Goal: Transaction & Acquisition: Purchase product/service

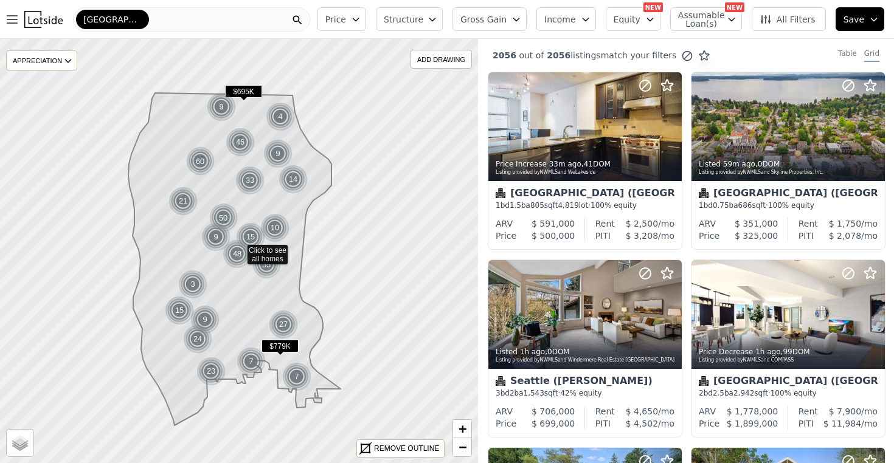
click at [437, 18] on icon "button" at bounding box center [432, 20] width 10 height 10
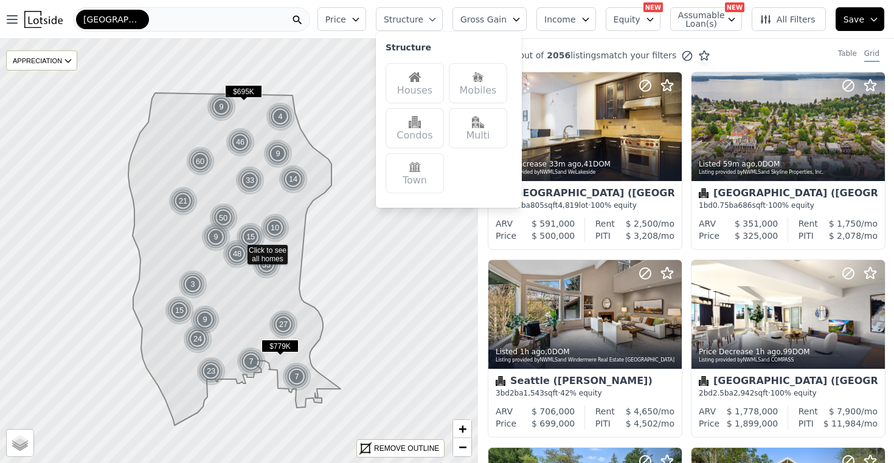
click at [420, 82] on img at bounding box center [415, 77] width 12 height 12
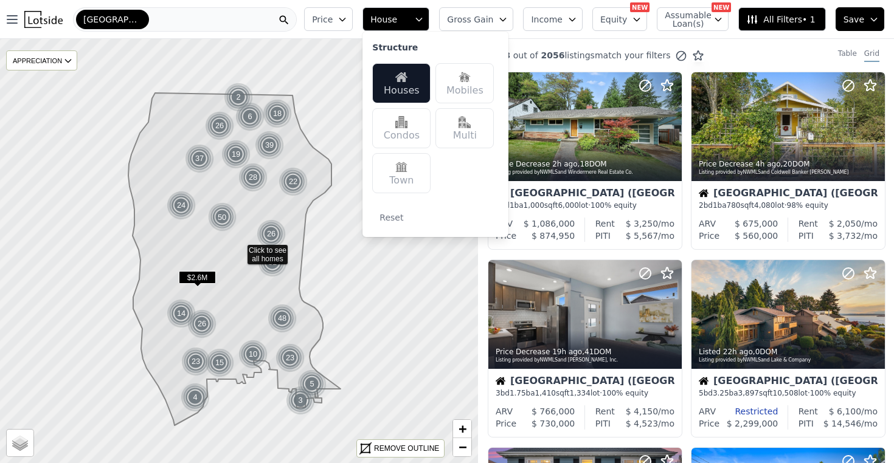
click at [347, 19] on icon "button" at bounding box center [342, 20] width 10 height 10
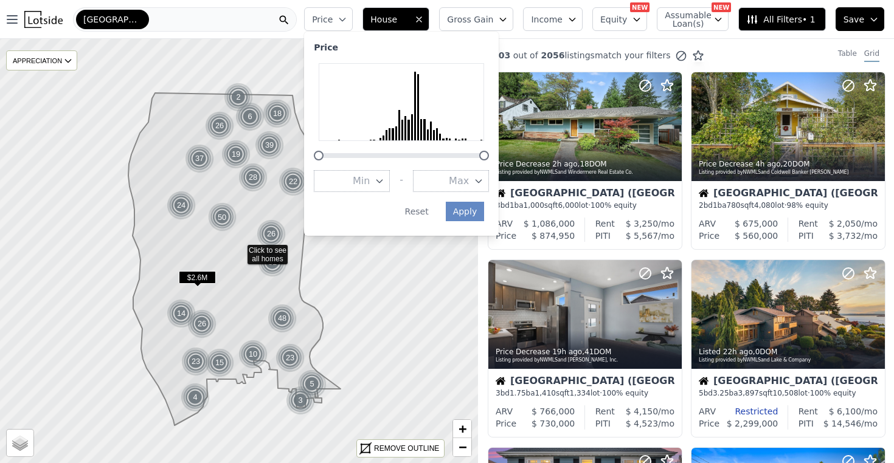
click at [469, 174] on span "Max" at bounding box center [459, 181] width 20 height 15
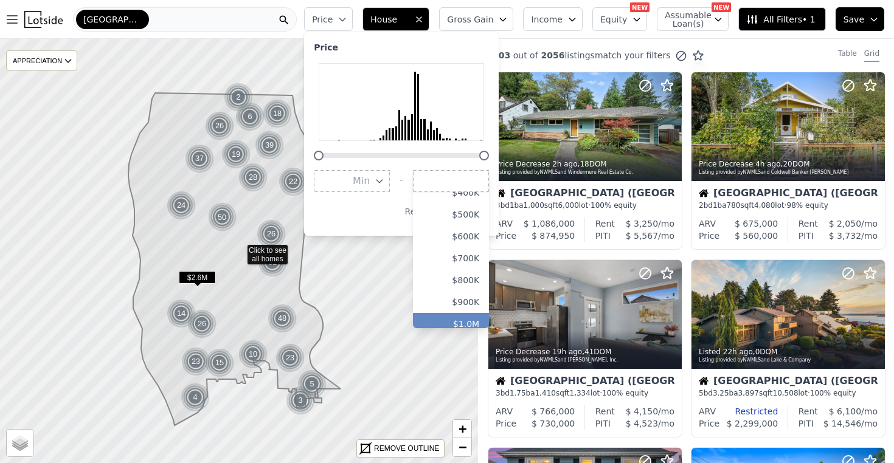
scroll to position [105, 0]
click at [472, 306] on button "$1.0M" at bounding box center [451, 317] width 76 height 22
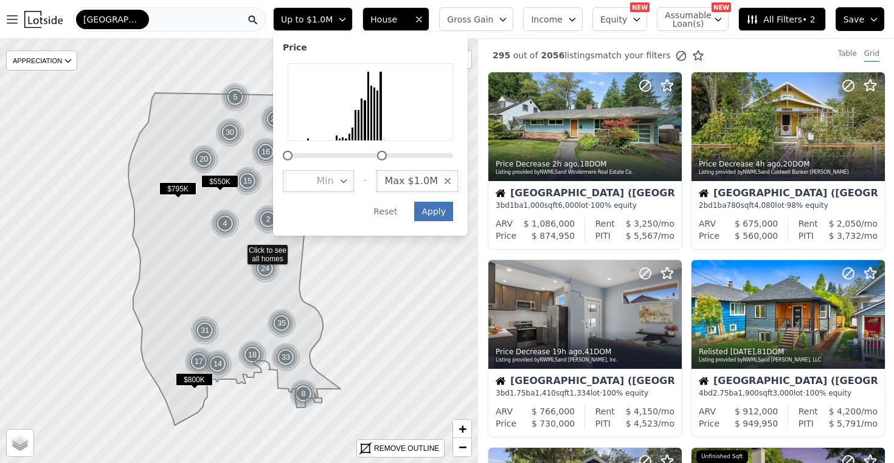
click at [448, 203] on button "Apply" at bounding box center [433, 211] width 39 height 19
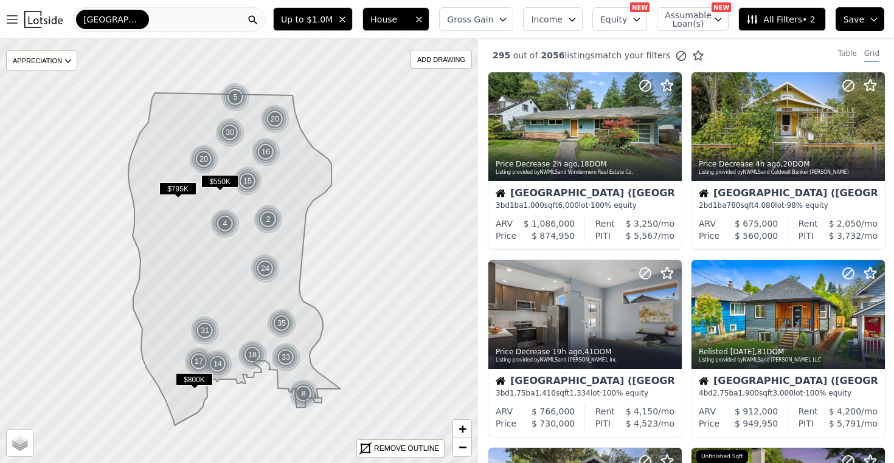
click at [769, 19] on span "All Filters • 2" at bounding box center [780, 19] width 69 height 12
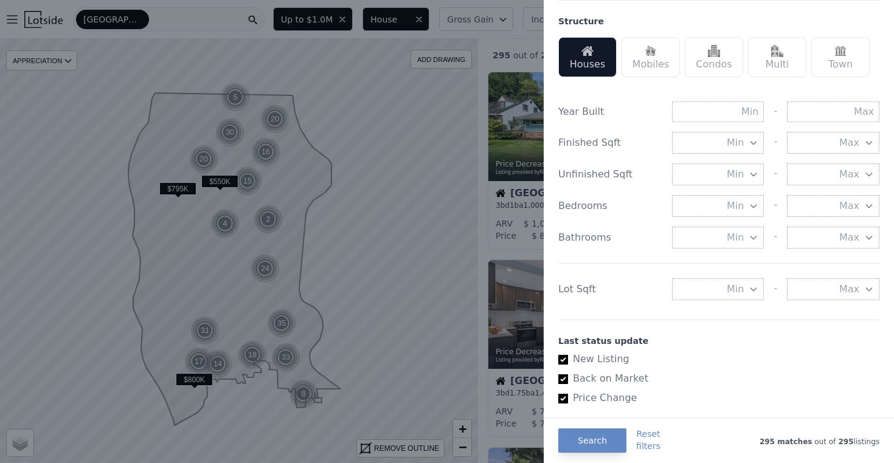
scroll to position [373, 0]
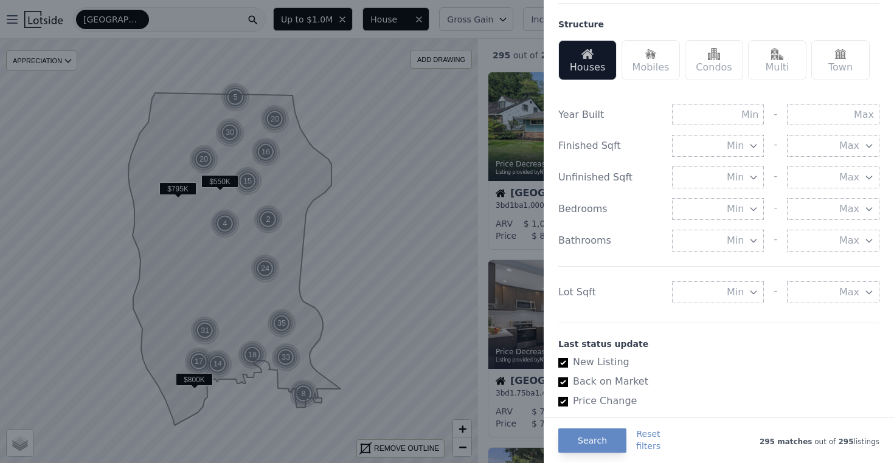
click at [751, 288] on icon "button" at bounding box center [753, 293] width 10 height 10
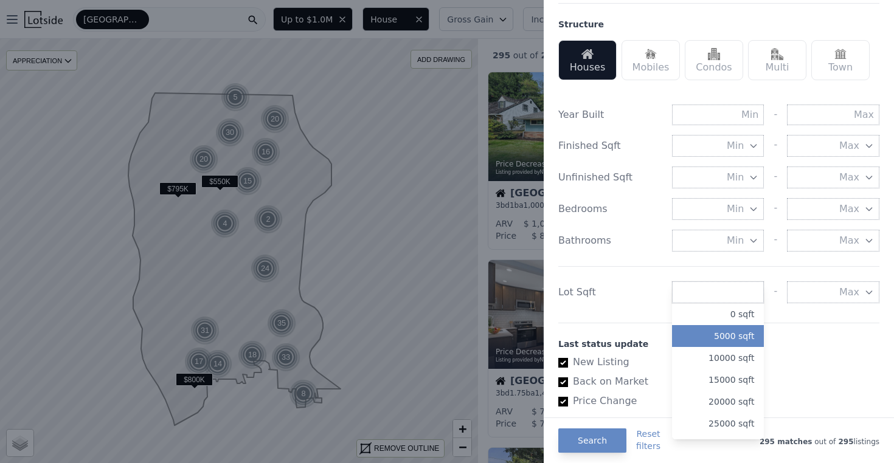
click at [730, 331] on button "5000 sqft" at bounding box center [718, 336] width 92 height 22
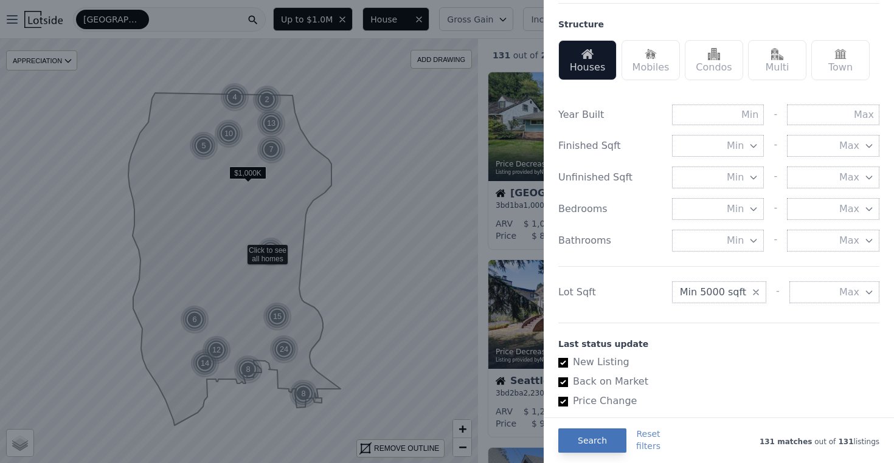
click at [596, 438] on button "Search" at bounding box center [592, 441] width 68 height 24
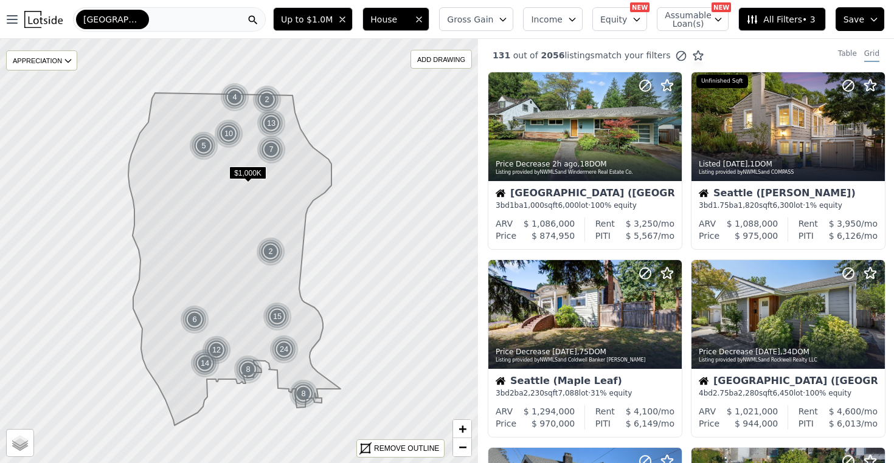
click at [813, 19] on span "All Filters • 3" at bounding box center [780, 19] width 69 height 12
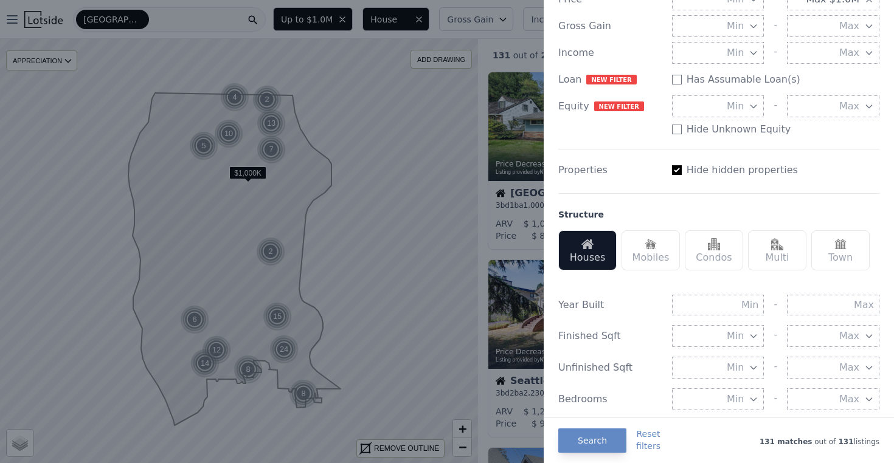
scroll to position [185, 0]
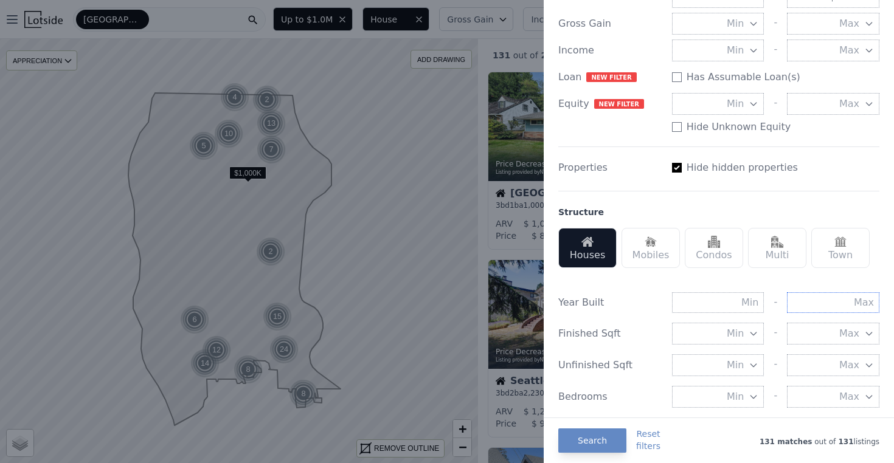
click at [854, 299] on input "text" at bounding box center [833, 302] width 92 height 21
click at [832, 299] on input "text" at bounding box center [833, 302] width 92 height 21
type input "1990"
click at [599, 432] on button "Search" at bounding box center [592, 441] width 68 height 24
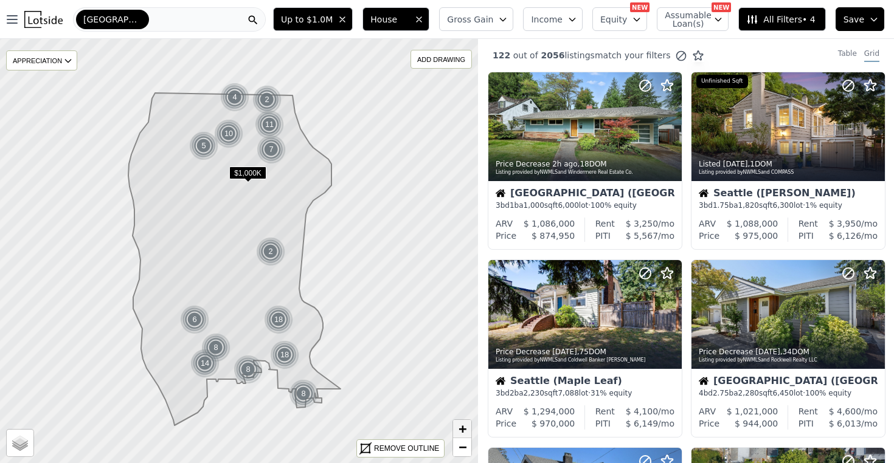
click at [461, 432] on span "+" at bounding box center [462, 428] width 8 height 15
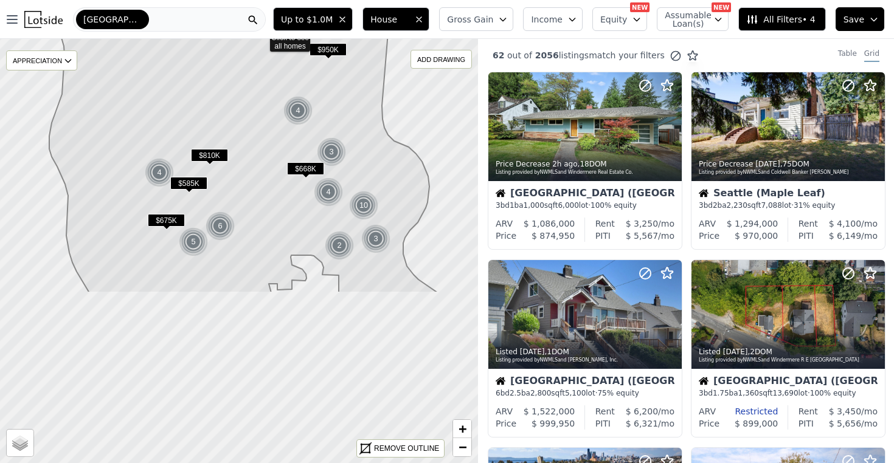
drag, startPoint x: 275, startPoint y: 353, endPoint x: 297, endPoint y: 139, distance: 215.2
click at [297, 139] on icon at bounding box center [243, 37] width 407 height 512
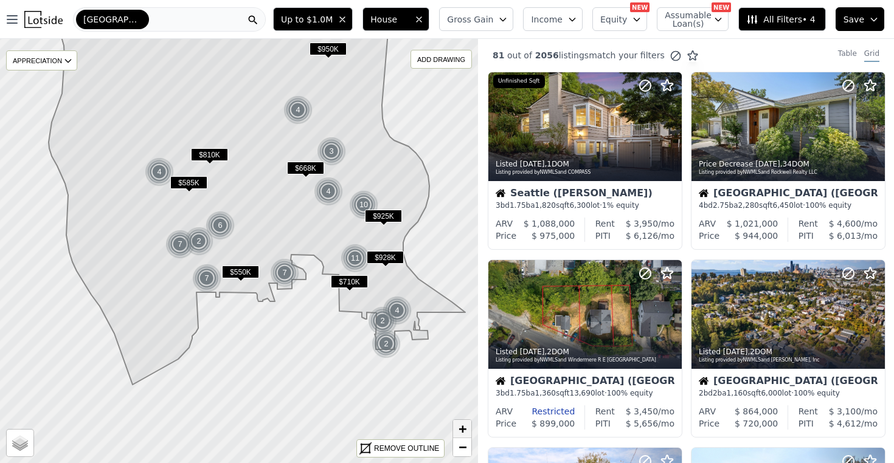
click at [456, 427] on link "+" at bounding box center [462, 429] width 18 height 18
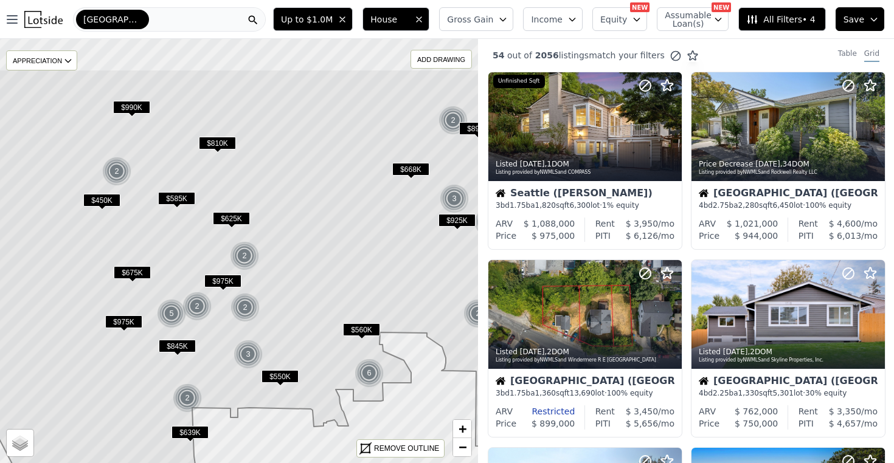
drag, startPoint x: 372, startPoint y: 308, endPoint x: 405, endPoint y: 370, distance: 69.6
click at [405, 370] on icon at bounding box center [276, 325] width 576 height 512
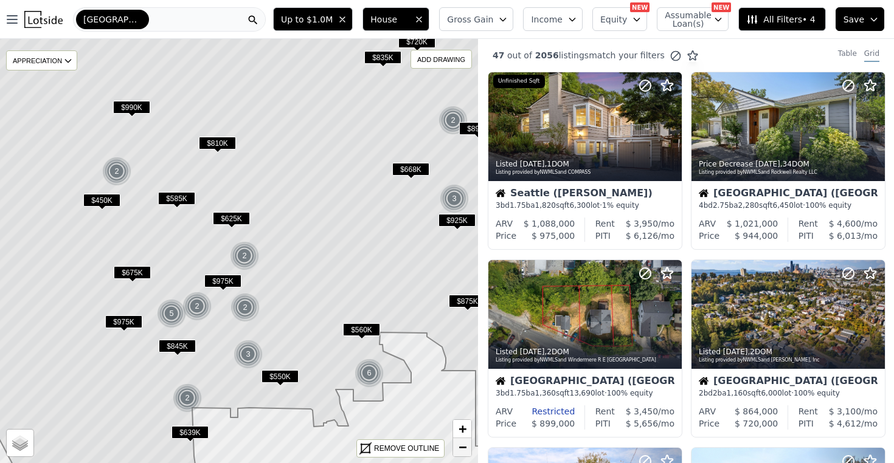
click at [466, 446] on span "−" at bounding box center [462, 447] width 8 height 15
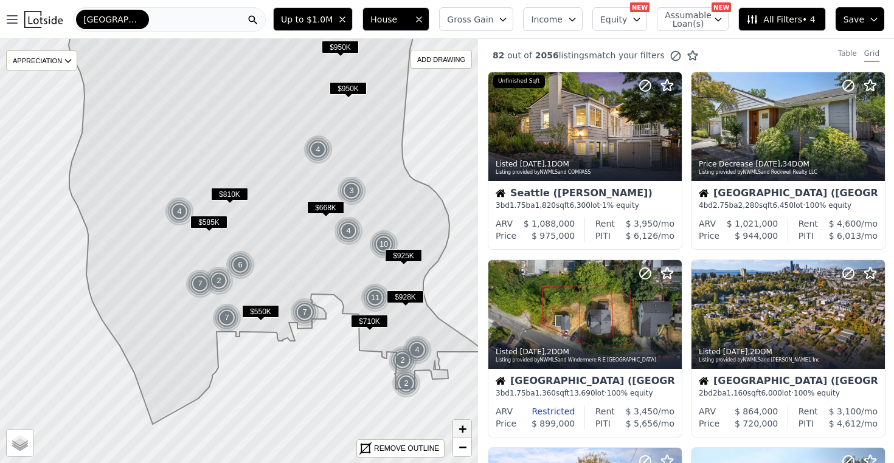
click at [459, 427] on span "+" at bounding box center [462, 428] width 8 height 15
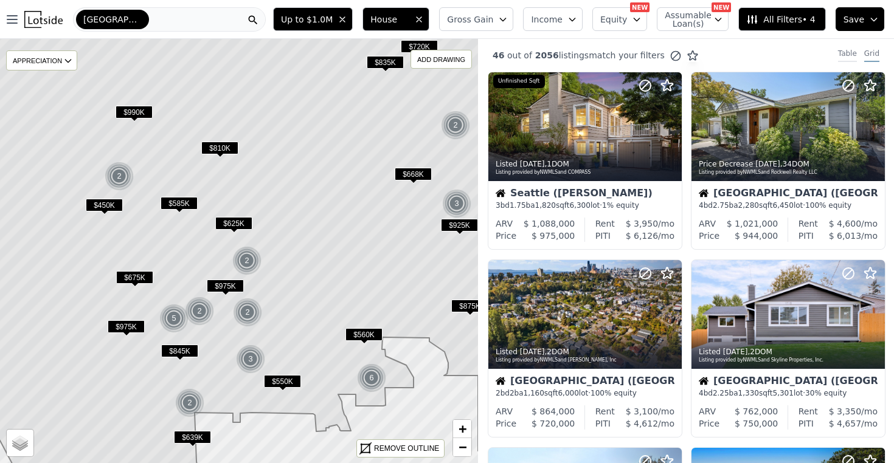
click at [838, 55] on div "Table" at bounding box center [847, 55] width 19 height 13
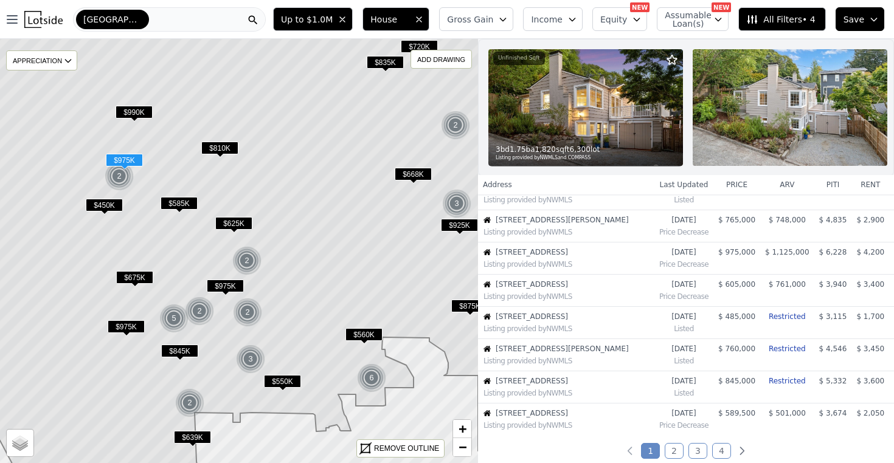
scroll to position [190, 0]
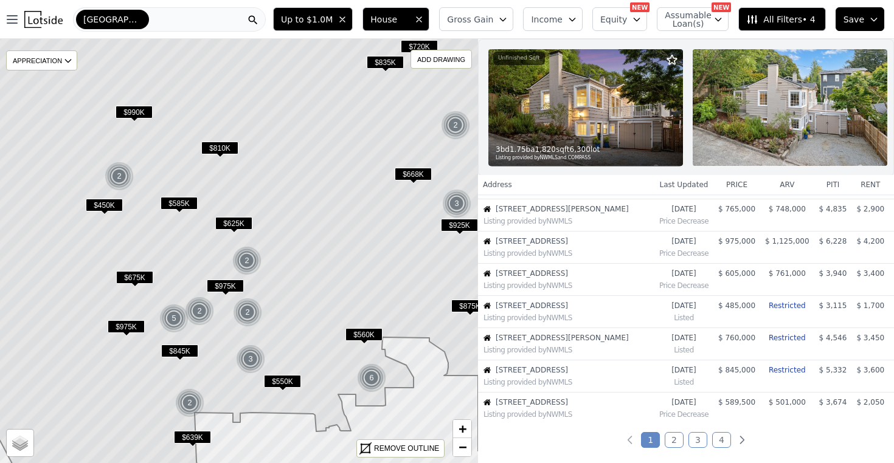
click at [108, 201] on span "$450K" at bounding box center [104, 205] width 37 height 13
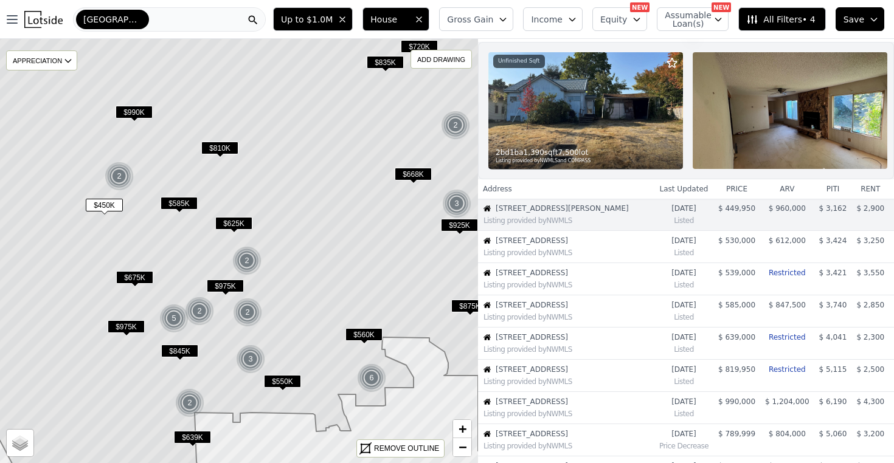
scroll to position [0, 0]
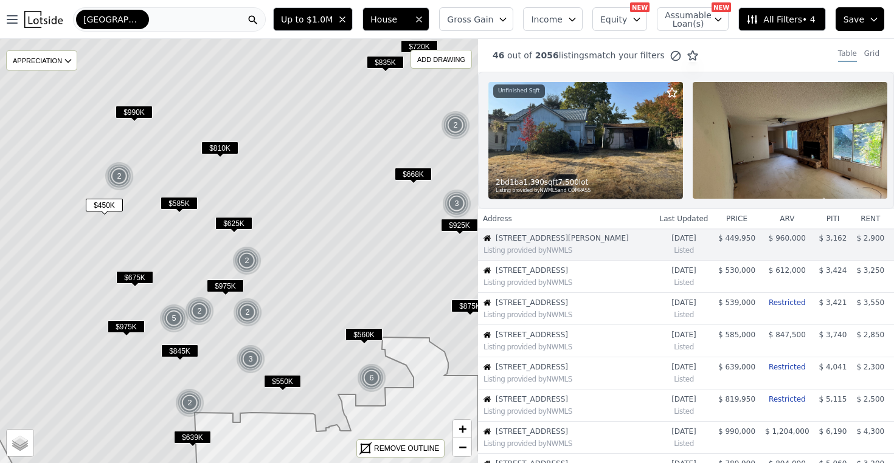
click at [559, 243] on span "[STREET_ADDRESS][PERSON_NAME]" at bounding box center [569, 238] width 146 height 10
click at [585, 254] on div "Listing provided by NWMLS" at bounding box center [565, 249] width 175 height 12
click at [462, 430] on span "+" at bounding box center [462, 428] width 8 height 15
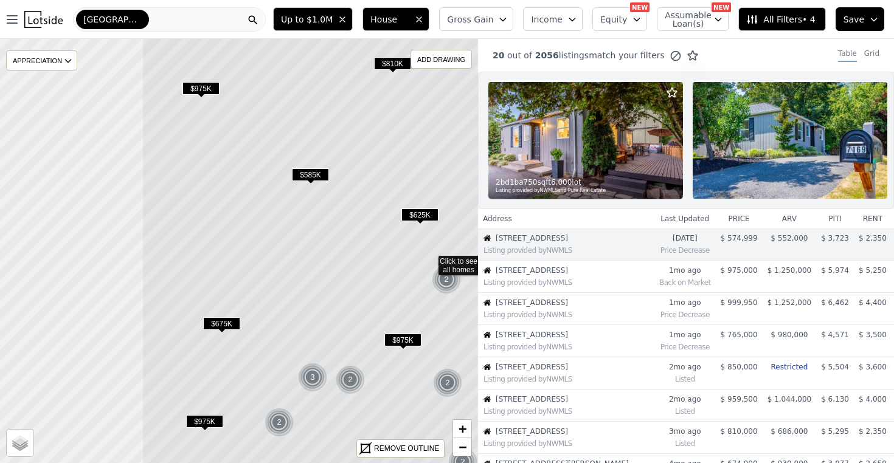
drag, startPoint x: 211, startPoint y: 261, endPoint x: 402, endPoint y: 270, distance: 191.1
click at [402, 270] on icon at bounding box center [430, 260] width 576 height 512
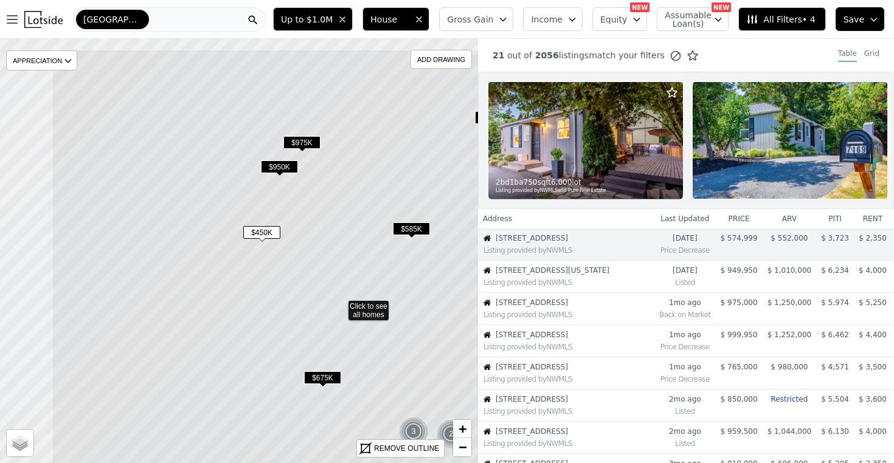
drag, startPoint x: 303, startPoint y: 229, endPoint x: 399, endPoint y: 277, distance: 107.4
click at [399, 277] on icon at bounding box center [340, 305] width 576 height 512
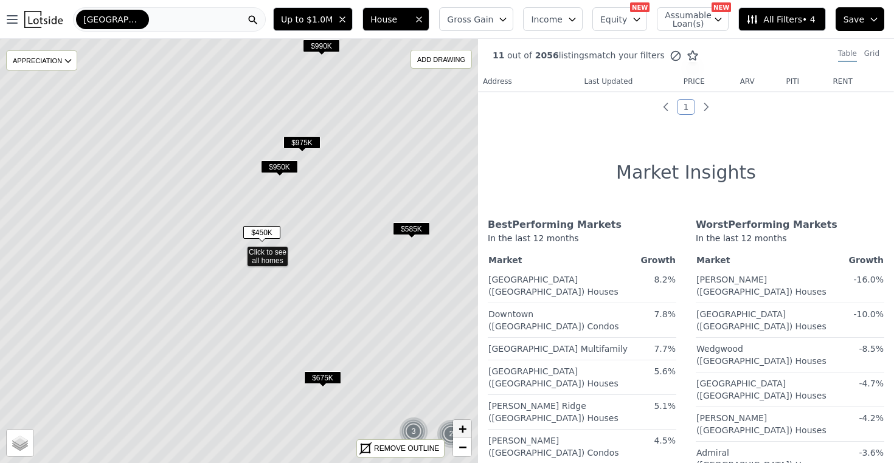
click at [461, 420] on link "+" at bounding box center [462, 429] width 18 height 18
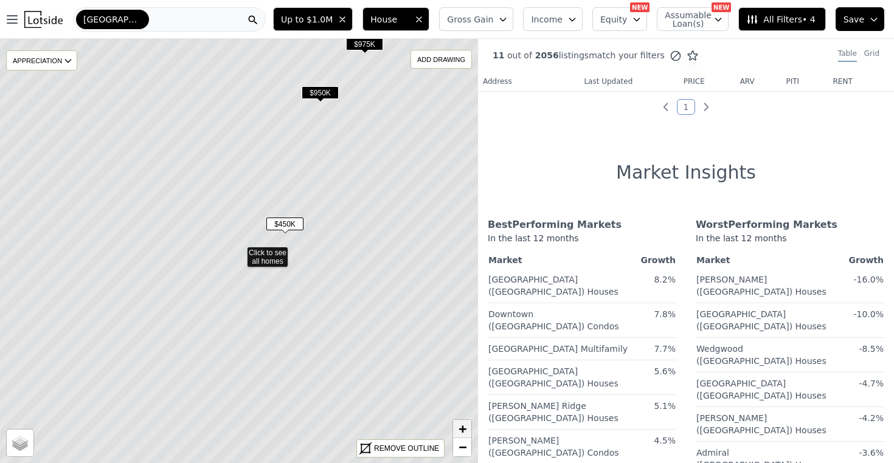
click at [461, 420] on link "+" at bounding box center [462, 429] width 18 height 18
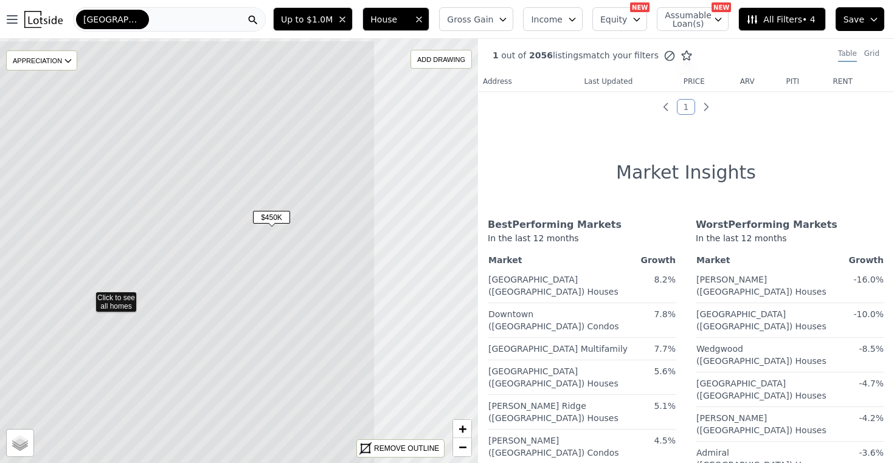
click at [268, 343] on icon at bounding box center [87, 296] width 576 height 512
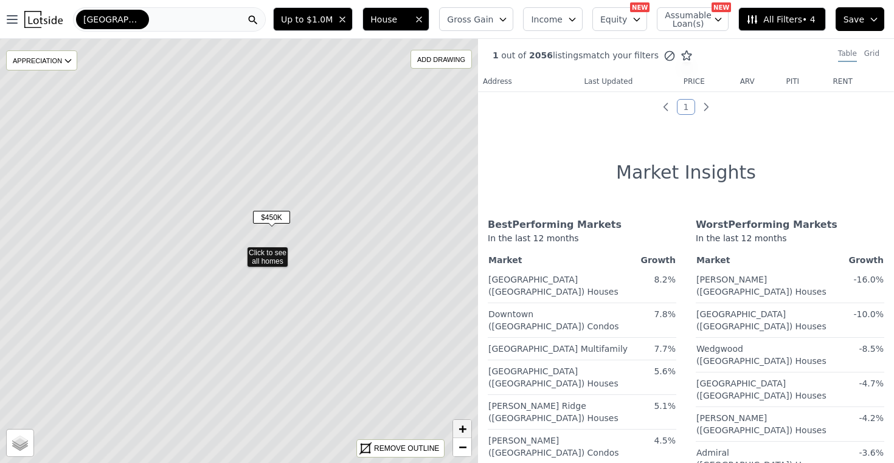
click at [461, 426] on span "+" at bounding box center [462, 428] width 8 height 15
drag, startPoint x: 328, startPoint y: 303, endPoint x: 292, endPoint y: 343, distance: 53.4
click at [292, 343] on icon at bounding box center [199, 298] width 576 height 512
click at [458, 431] on span "+" at bounding box center [462, 428] width 8 height 15
click at [458, 432] on span "+" at bounding box center [462, 428] width 8 height 15
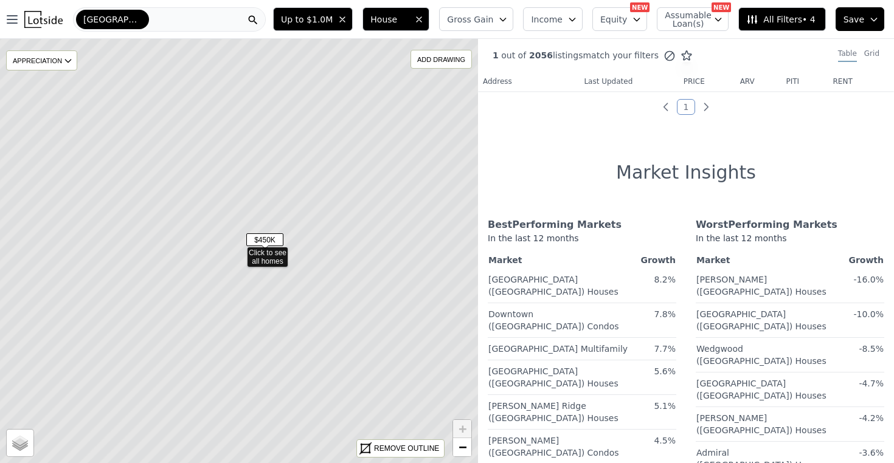
click at [271, 239] on span "$450K" at bounding box center [264, 239] width 37 height 13
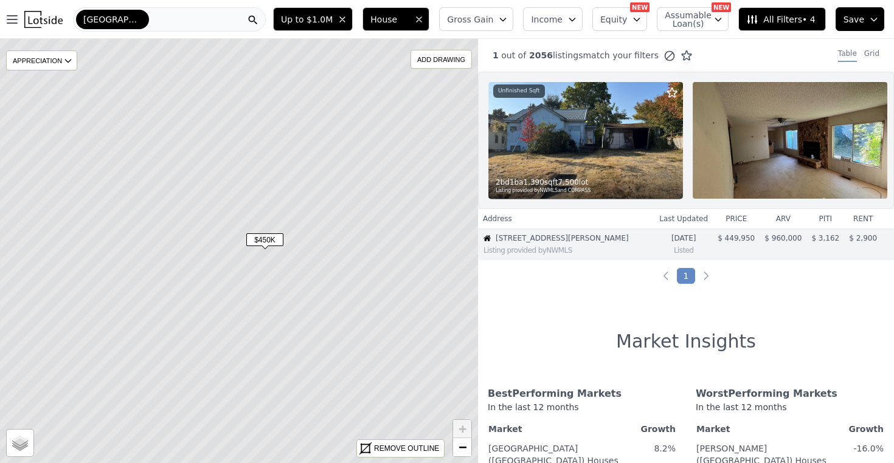
click at [611, 148] on img at bounding box center [585, 140] width 195 height 117
click at [466, 443] on span "−" at bounding box center [462, 447] width 8 height 15
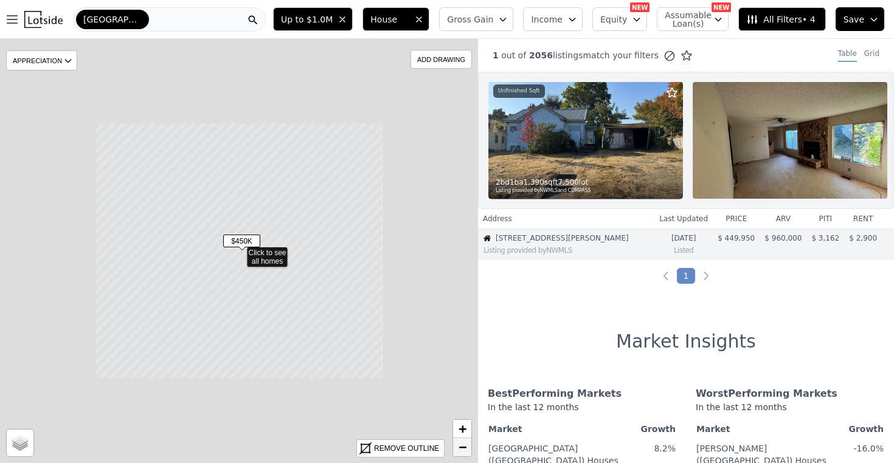
click at [466, 443] on span "−" at bounding box center [462, 447] width 8 height 15
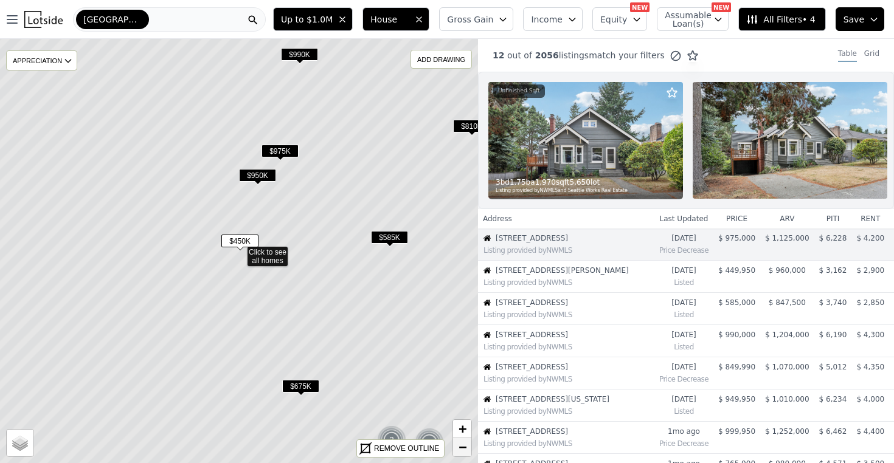
click at [466, 443] on span "−" at bounding box center [462, 447] width 8 height 15
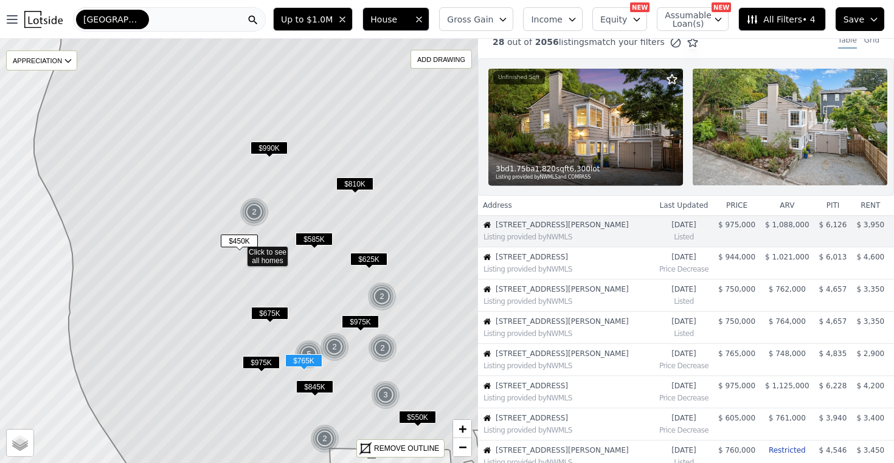
scroll to position [41, 0]
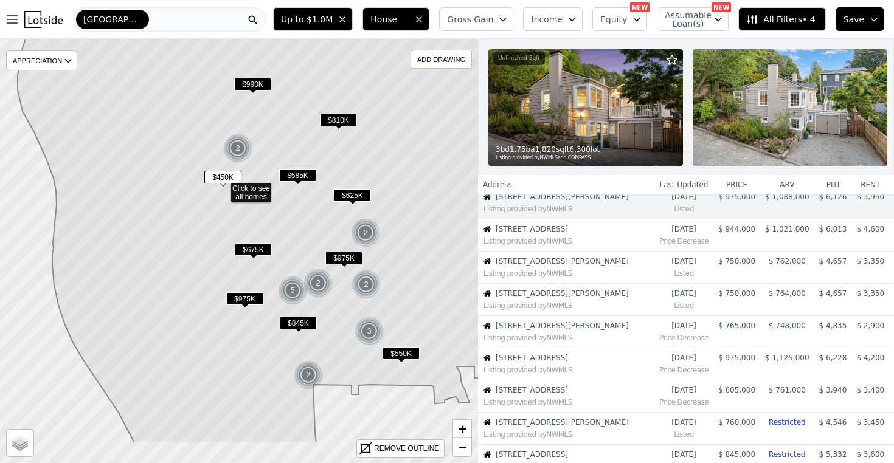
drag, startPoint x: 427, startPoint y: 273, endPoint x: 411, endPoint y: 209, distance: 65.9
click at [411, 209] on icon at bounding box center [264, 187] width 492 height 512
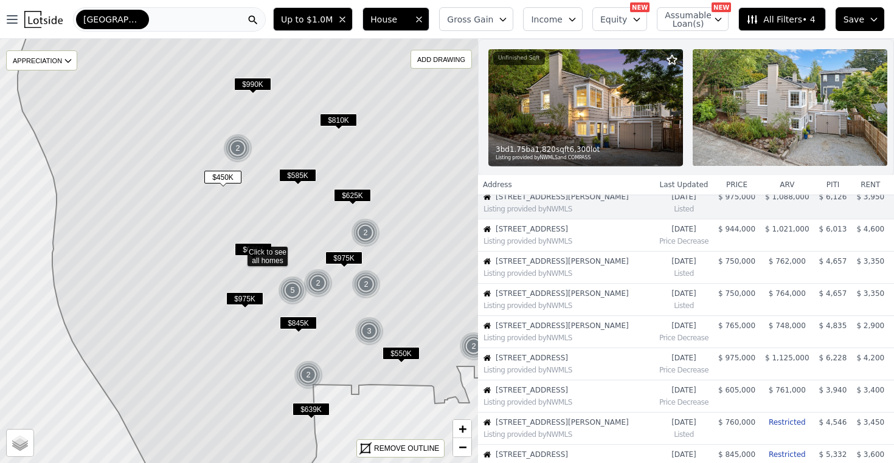
click at [356, 193] on span "$625K" at bounding box center [352, 195] width 37 height 13
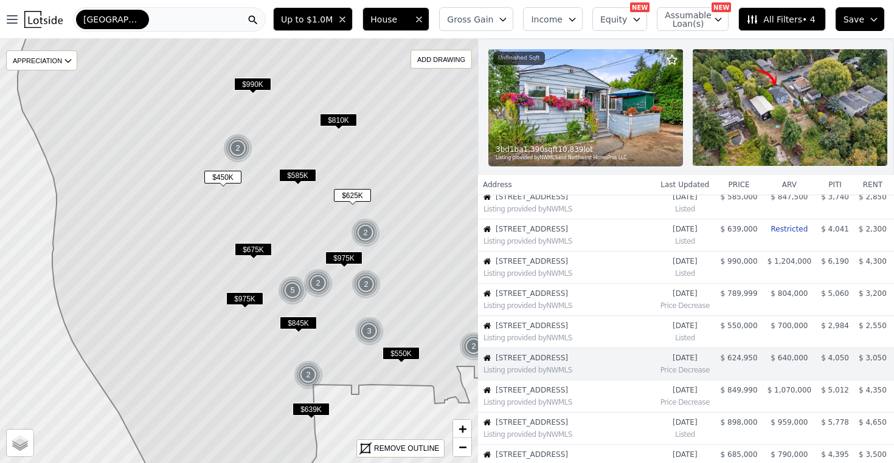
scroll to position [143, 0]
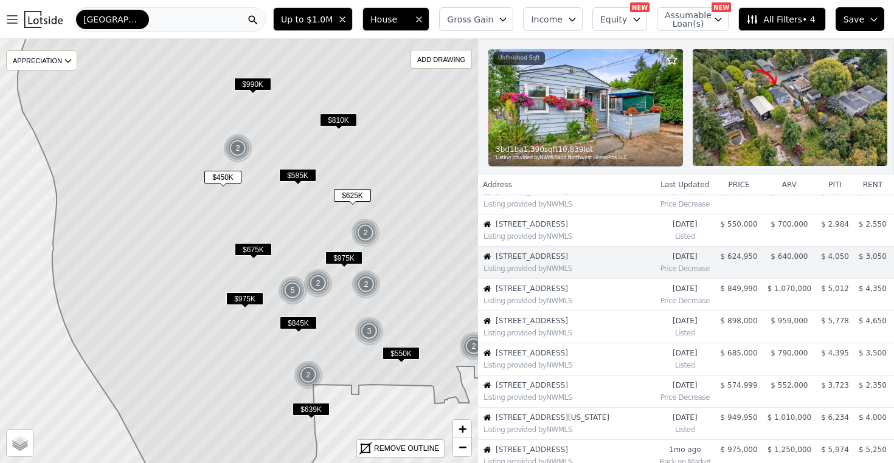
click at [362, 194] on span "$625K" at bounding box center [352, 195] width 37 height 13
click at [603, 136] on img at bounding box center [585, 107] width 195 height 117
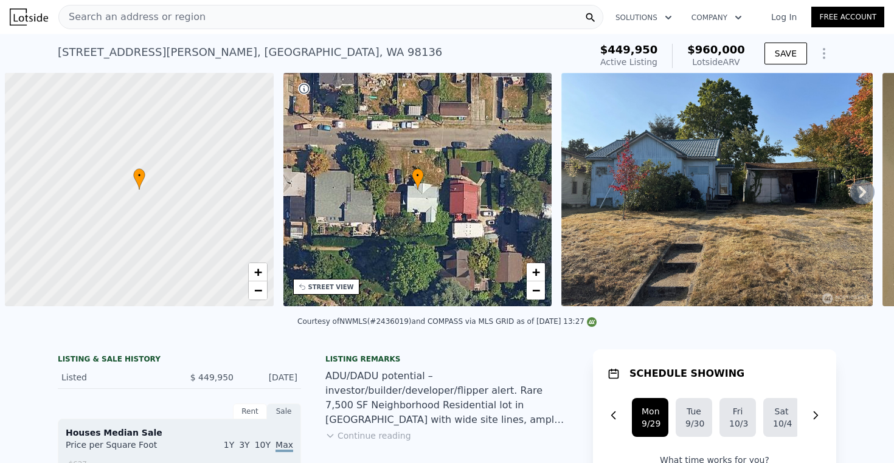
scroll to position [0, 5]
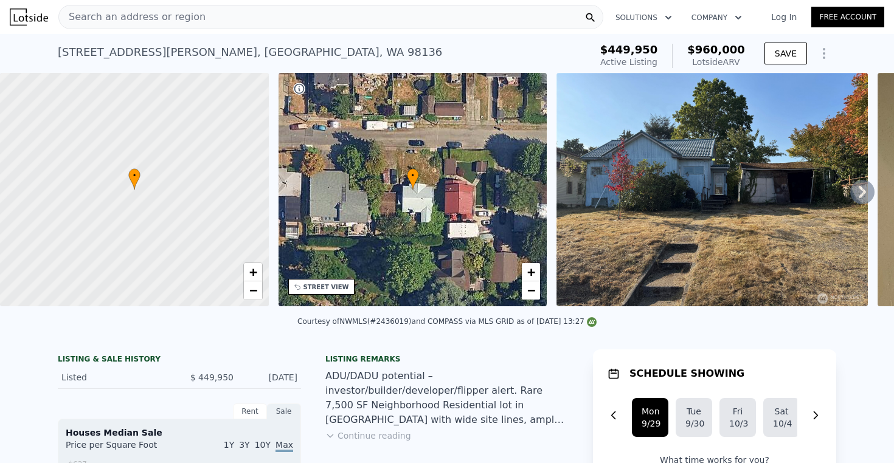
click at [851, 190] on icon at bounding box center [862, 192] width 24 height 24
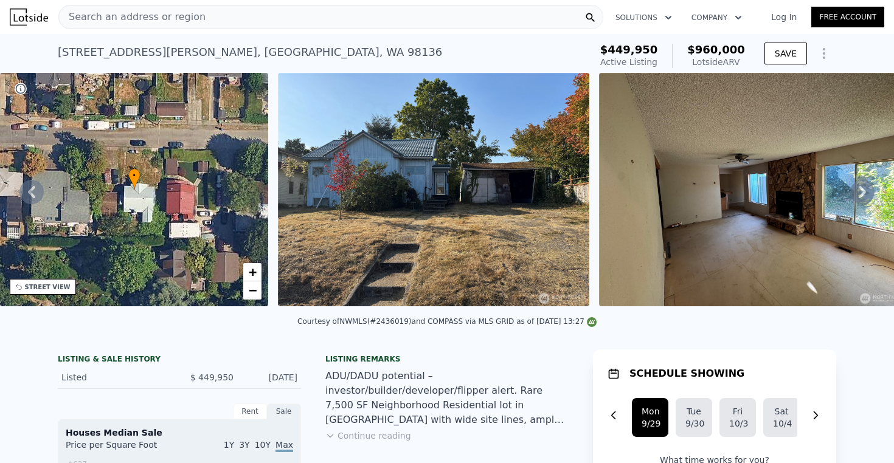
click at [856, 195] on icon at bounding box center [862, 192] width 24 height 24
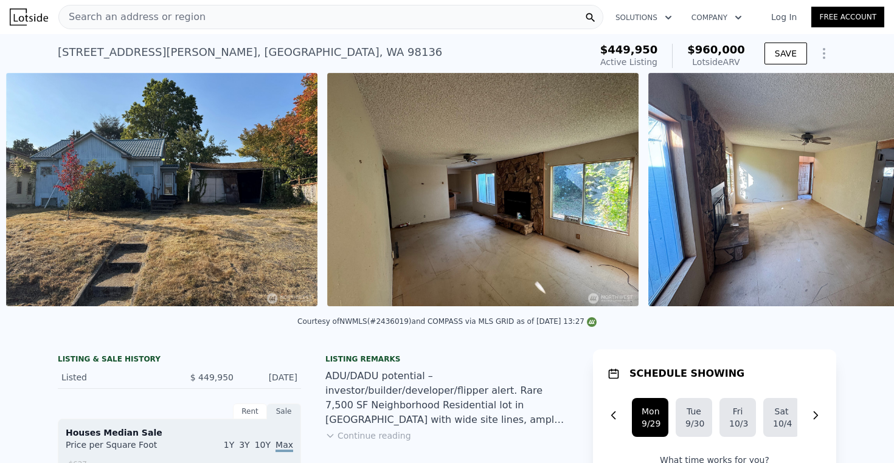
scroll to position [0, 556]
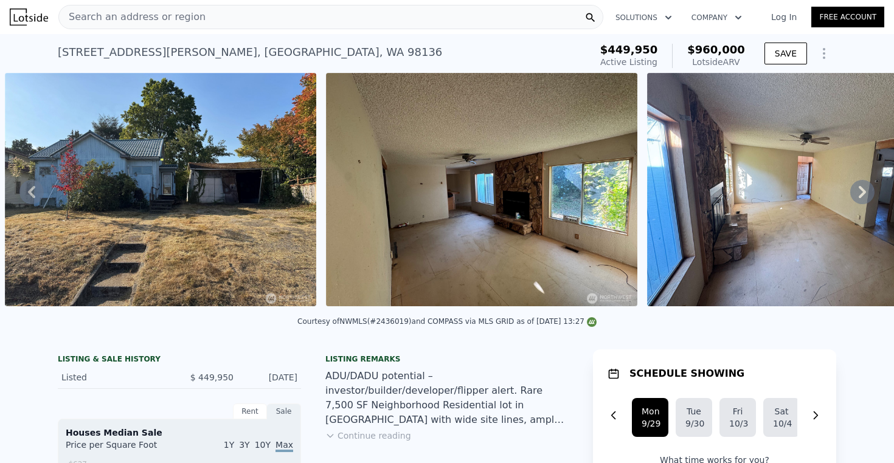
click at [856, 195] on icon at bounding box center [862, 192] width 24 height 24
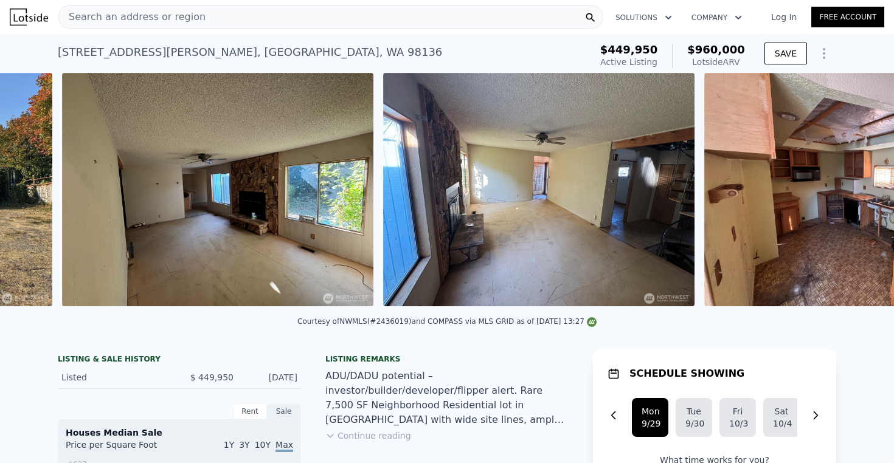
scroll to position [0, 877]
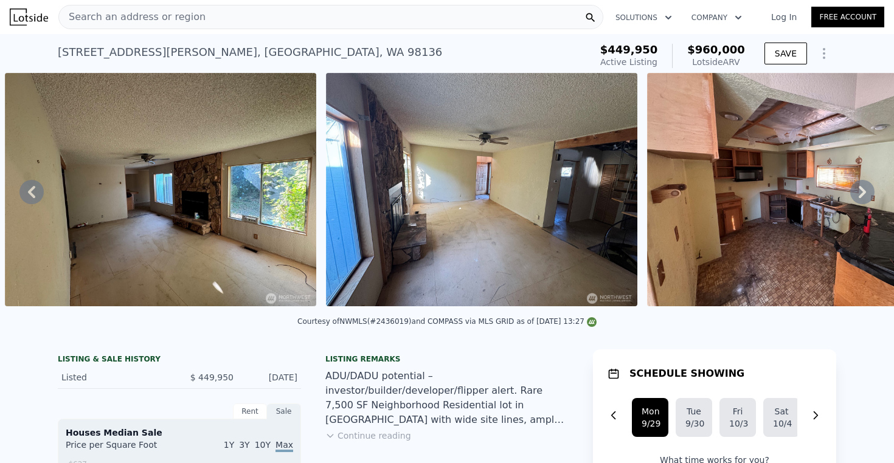
click at [856, 195] on icon at bounding box center [862, 192] width 24 height 24
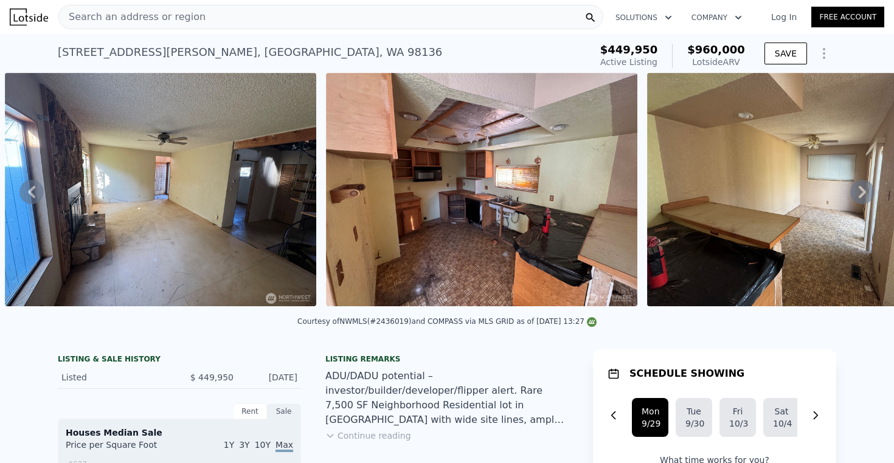
click at [856, 195] on icon at bounding box center [862, 192] width 24 height 24
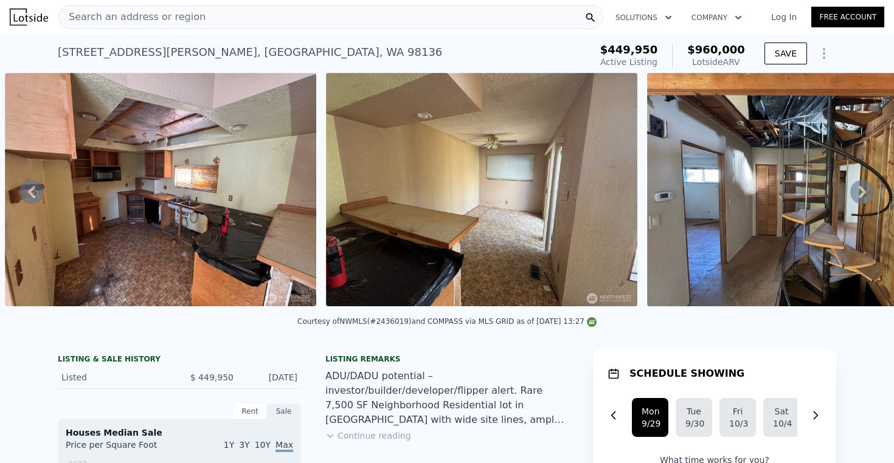
click at [856, 195] on icon at bounding box center [862, 192] width 24 height 24
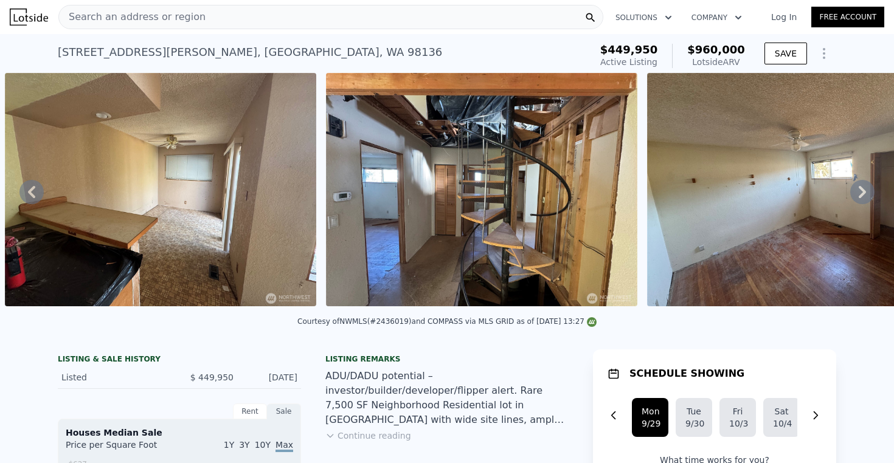
click at [856, 195] on icon at bounding box center [862, 192] width 24 height 24
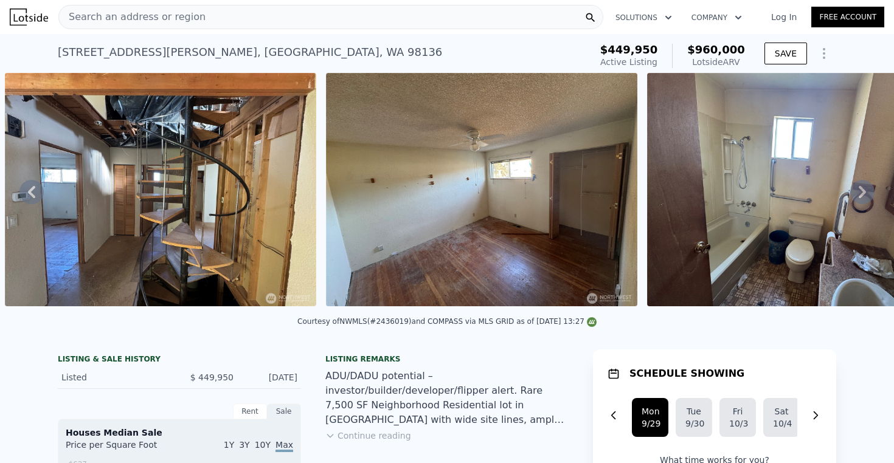
click at [856, 195] on icon at bounding box center [862, 192] width 24 height 24
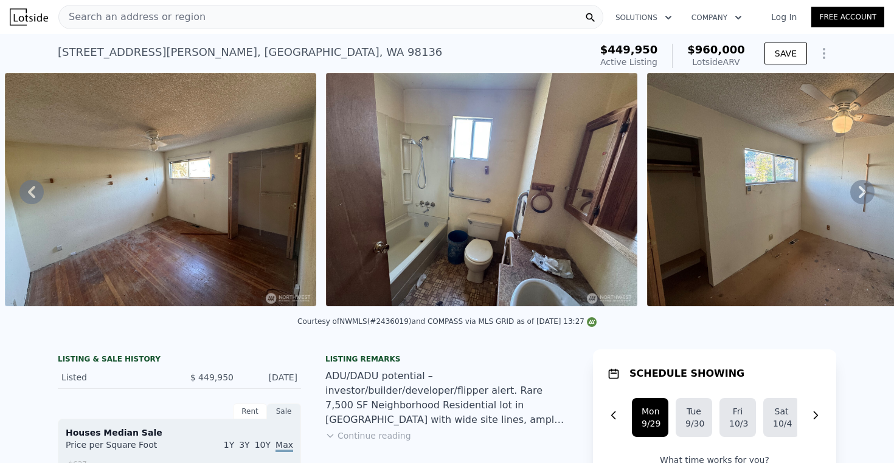
click at [856, 195] on icon at bounding box center [862, 192] width 24 height 24
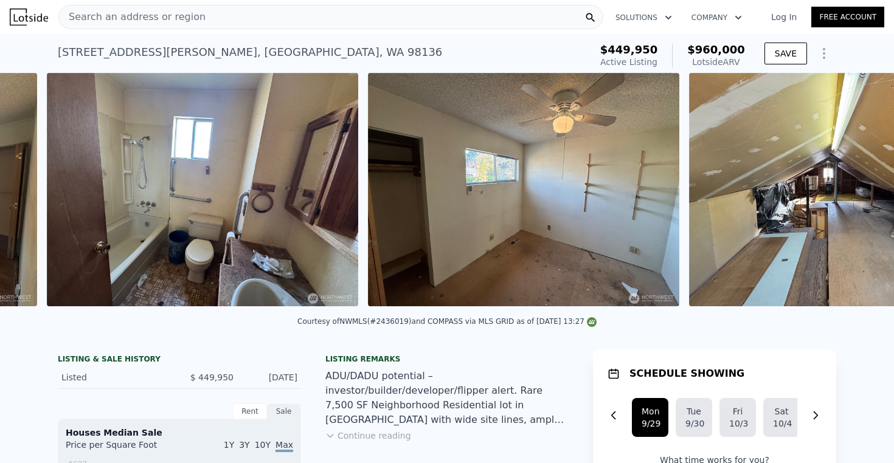
scroll to position [0, 2803]
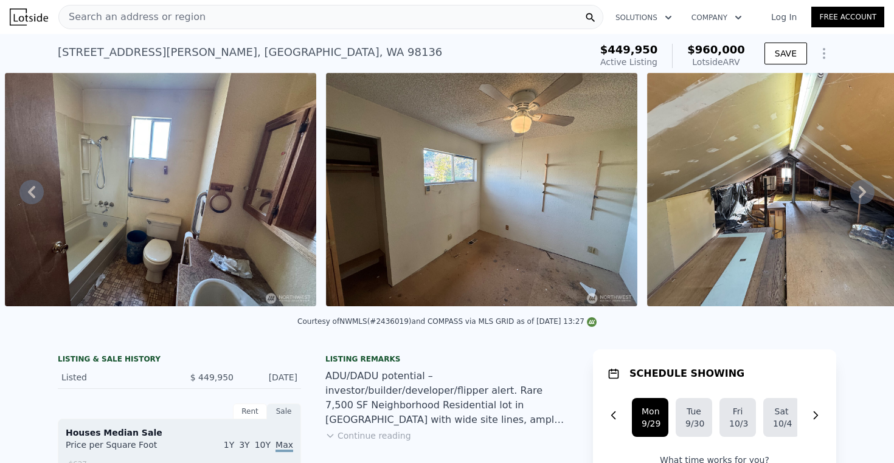
click at [855, 194] on icon at bounding box center [862, 192] width 24 height 24
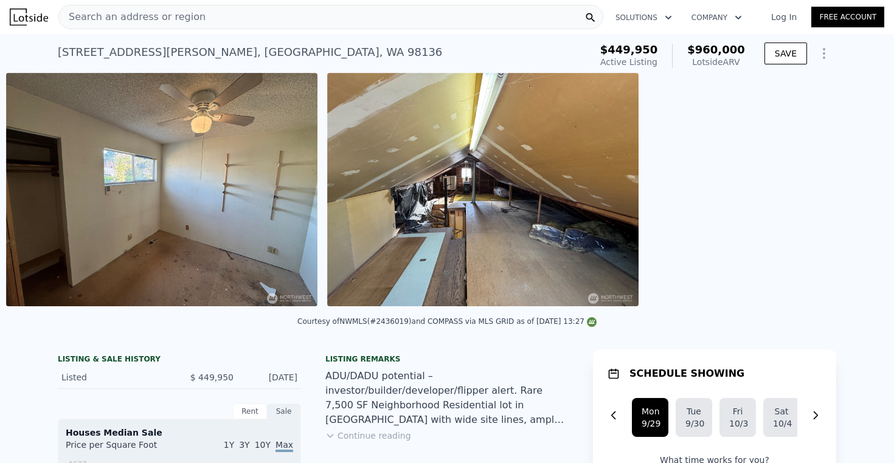
scroll to position [0, 3124]
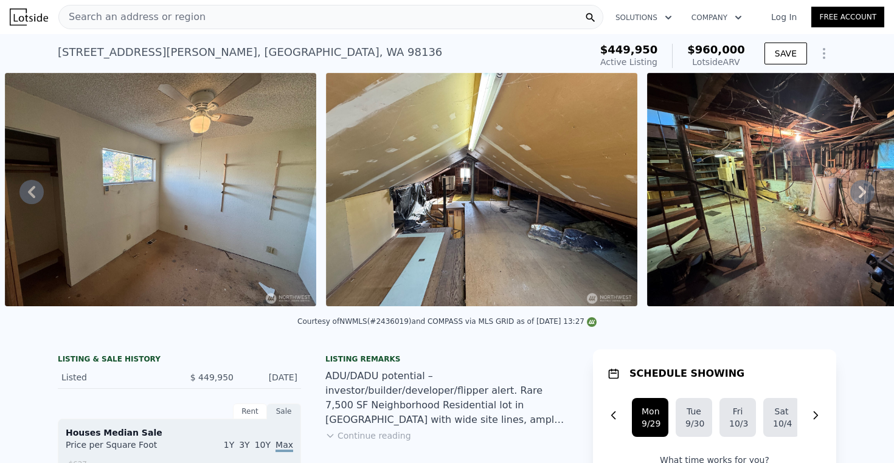
click at [855, 194] on icon at bounding box center [862, 192] width 24 height 24
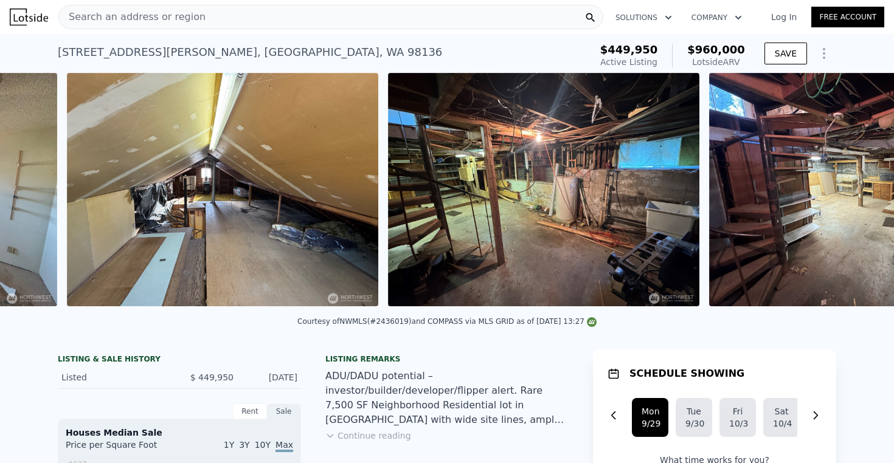
scroll to position [0, 3445]
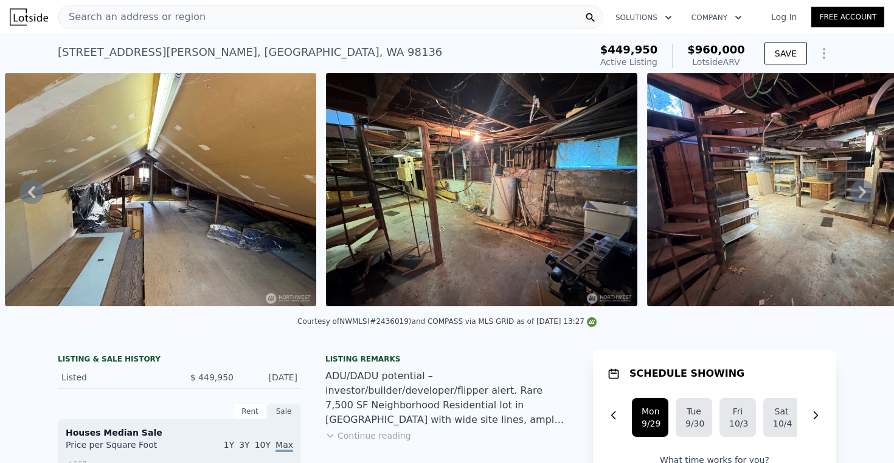
click at [855, 194] on icon at bounding box center [862, 192] width 24 height 24
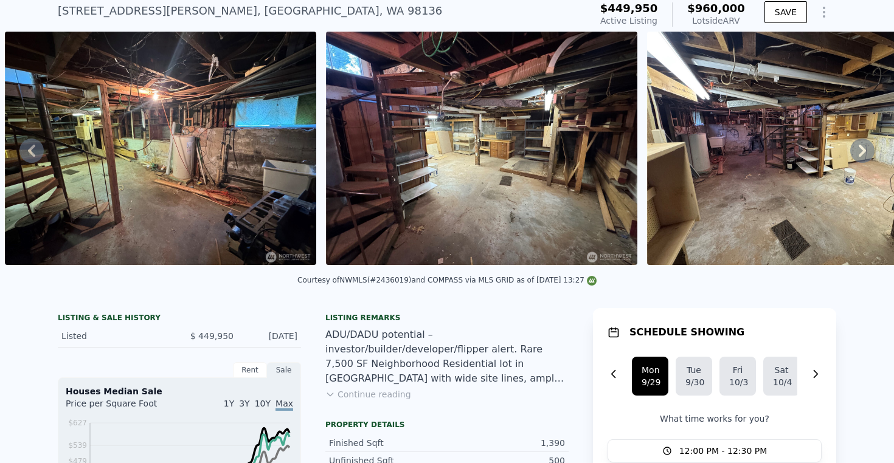
scroll to position [74, 0]
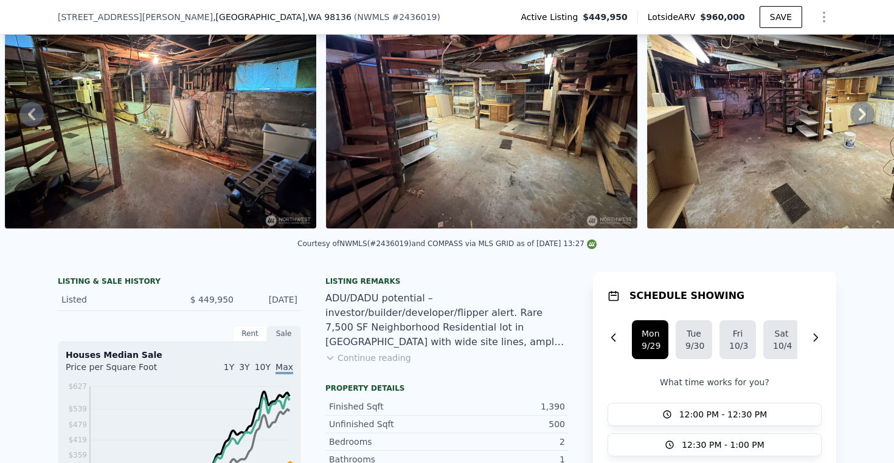
click at [346, 364] on button "Continue reading" at bounding box center [368, 358] width 86 height 12
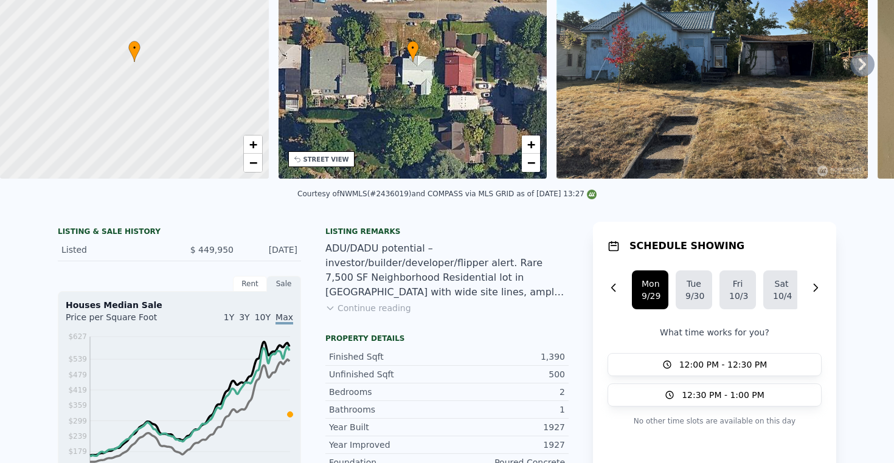
scroll to position [0, 0]
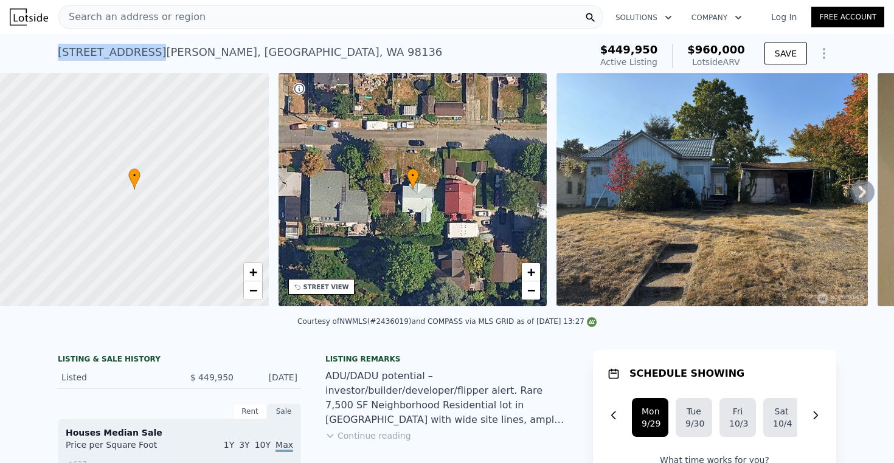
drag, startPoint x: 55, startPoint y: 52, endPoint x: 146, endPoint y: 52, distance: 90.6
click at [146, 52] on div "4939 SW Bruce St , Seattle , WA 98136" at bounding box center [250, 52] width 384 height 17
copy div "[STREET_ADDRESS][PERSON_NAME]"
click at [820, 51] on icon "Show Options" at bounding box center [824, 53] width 15 height 15
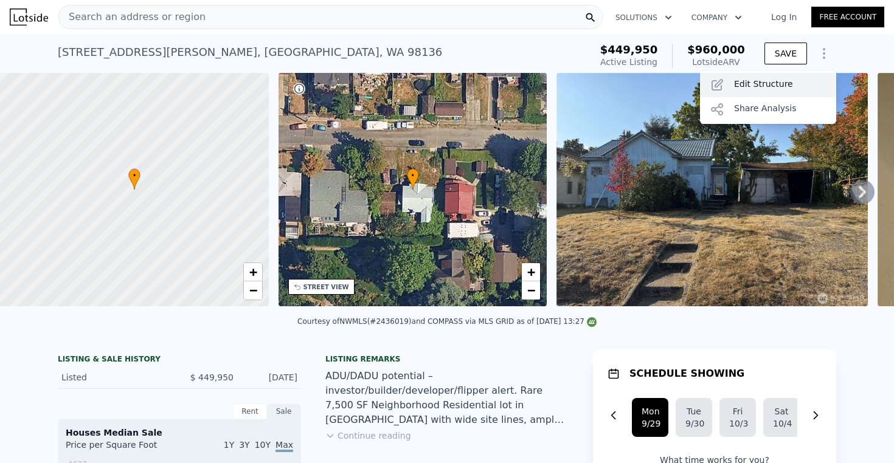
click at [764, 78] on div "Edit Structure" at bounding box center [768, 85] width 136 height 24
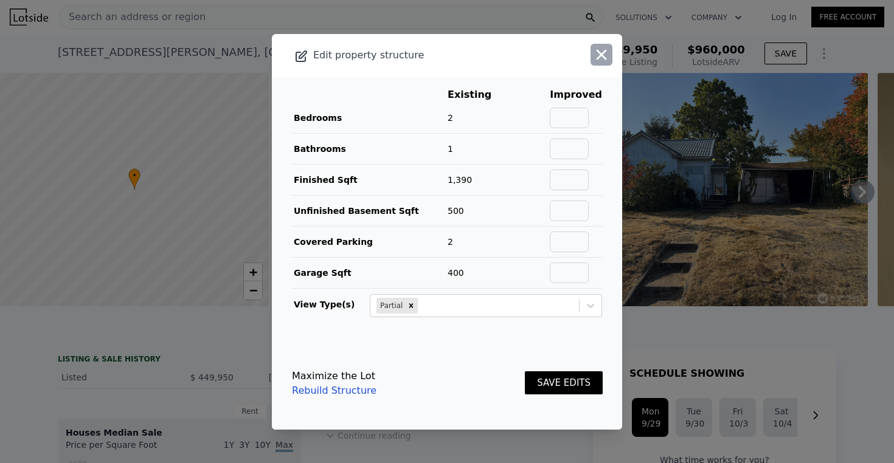
click at [596, 54] on icon "button" at bounding box center [601, 54] width 10 height 10
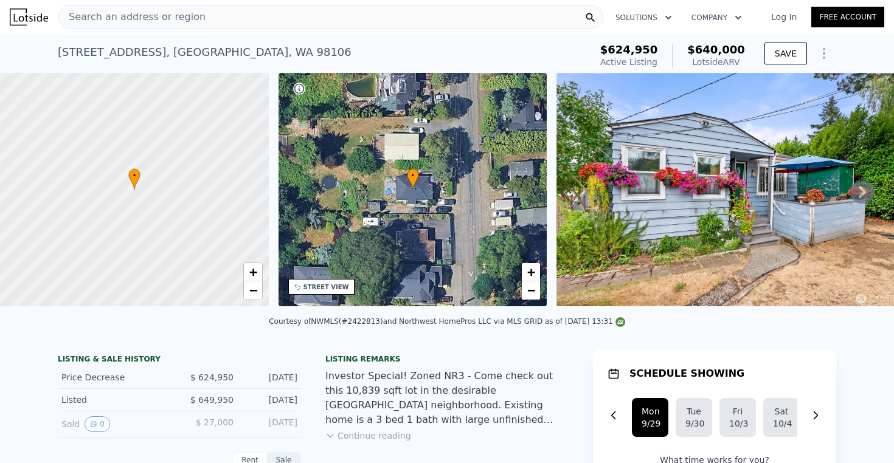
scroll to position [2, 0]
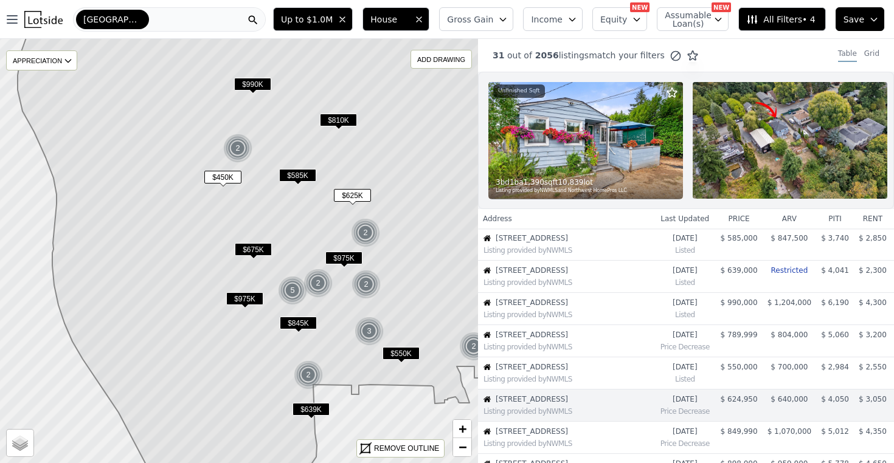
scroll to position [143, 0]
